Goal: Find contact information: Find contact information

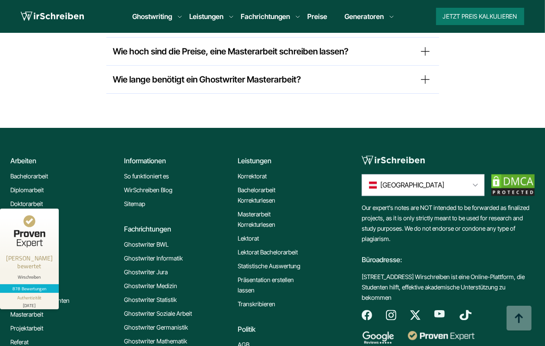
scroll to position [7564, 0]
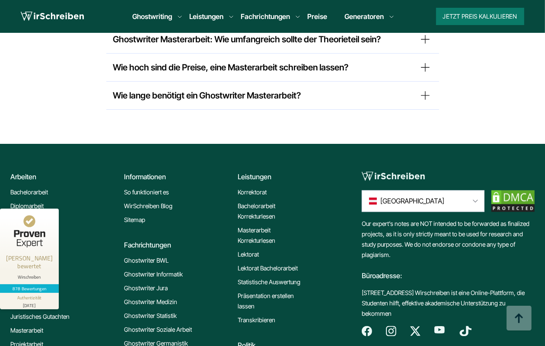
scroll to position [7525, 0]
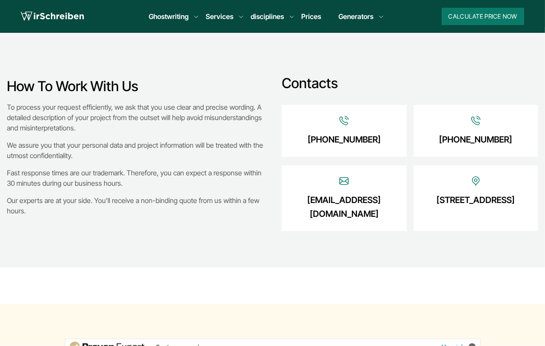
scroll to position [216, 0]
